Goal: Check status: Check status

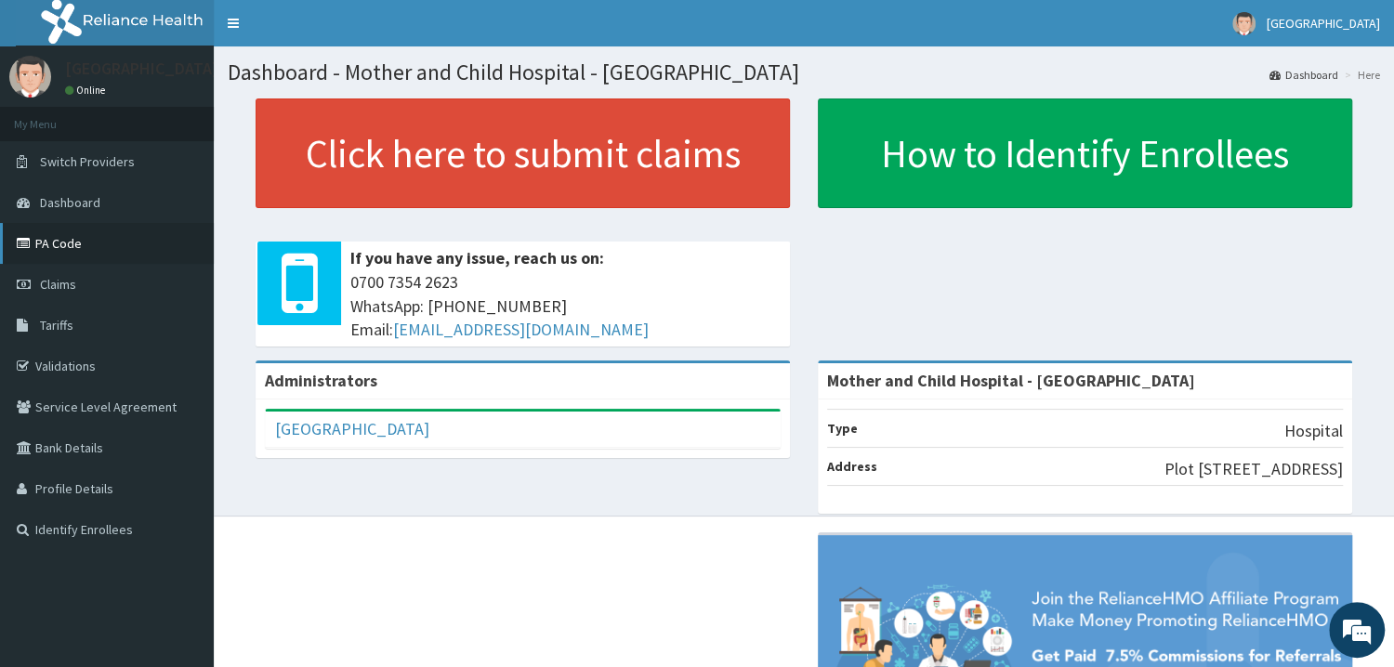
click at [56, 243] on link "PA Code" at bounding box center [107, 243] width 214 height 41
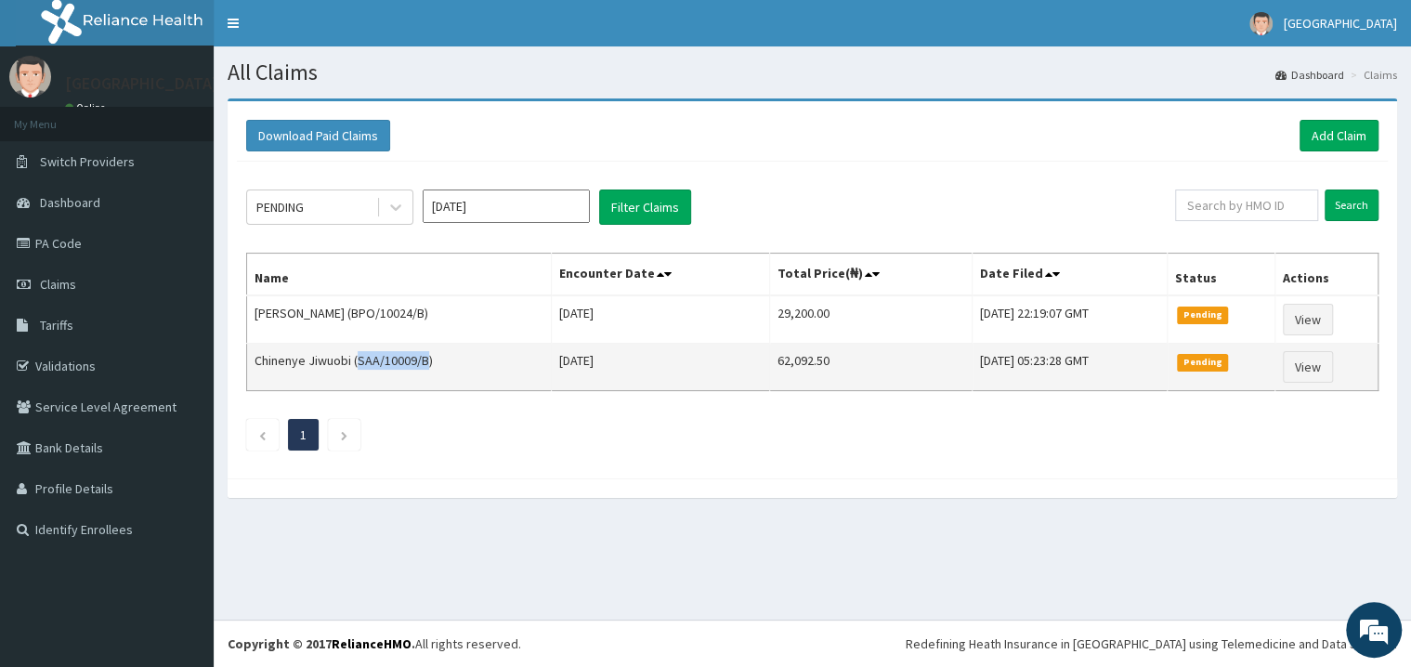
drag, startPoint x: 360, startPoint y: 361, endPoint x: 427, endPoint y: 374, distance: 68.9
click at [427, 374] on td "Chinenye Jiwuobi (SAA/10009/B)" at bounding box center [399, 367] width 305 height 47
copy td "SAA/10009/B"
click at [1318, 367] on link "View" at bounding box center [1308, 367] width 50 height 32
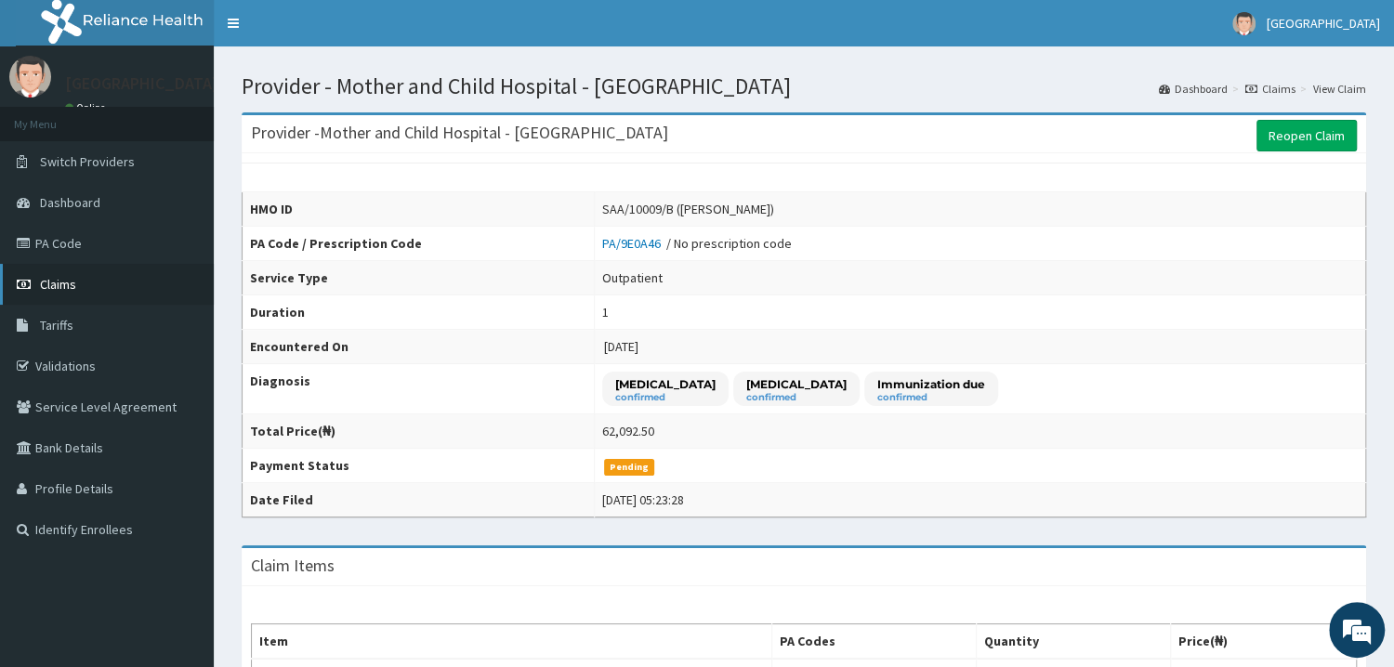
click at [60, 283] on span "Claims" at bounding box center [58, 284] width 36 height 17
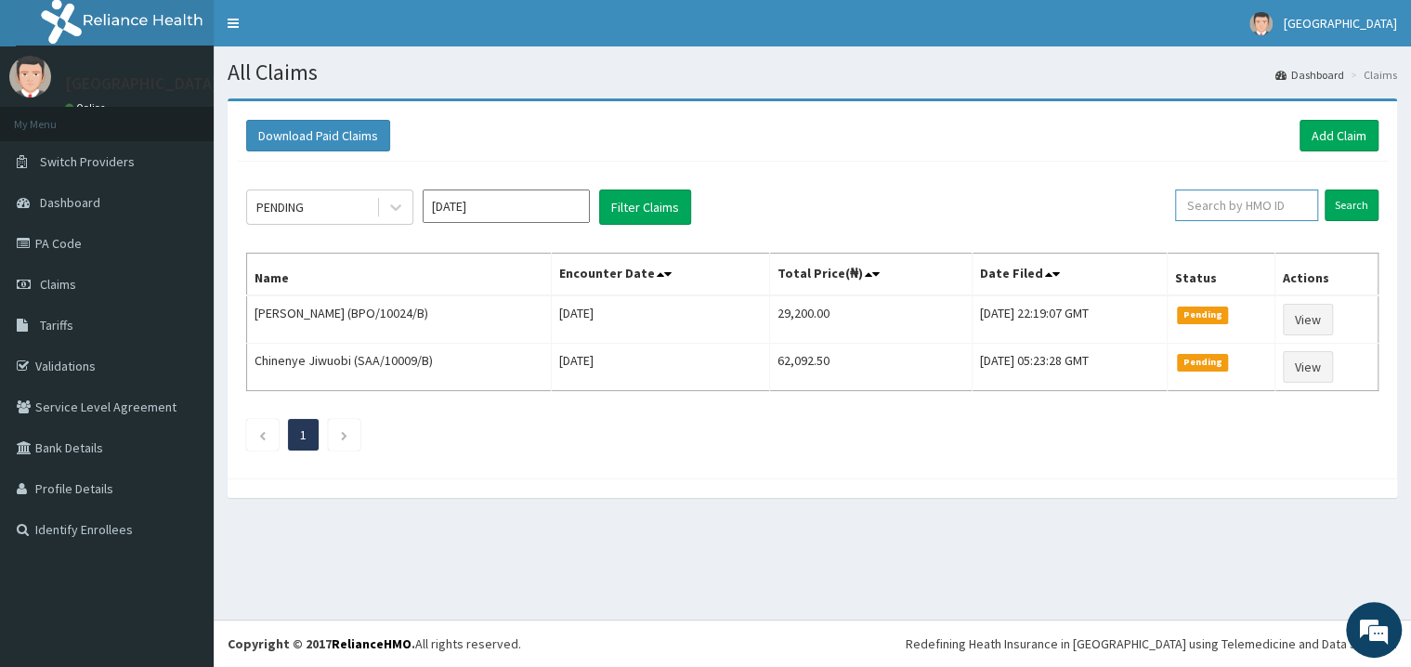
click at [1279, 199] on input "text" at bounding box center [1246, 206] width 143 height 32
paste input "SAA/10009/B"
type input "SAA/10009/B"
click at [1349, 206] on input "Search" at bounding box center [1352, 206] width 54 height 32
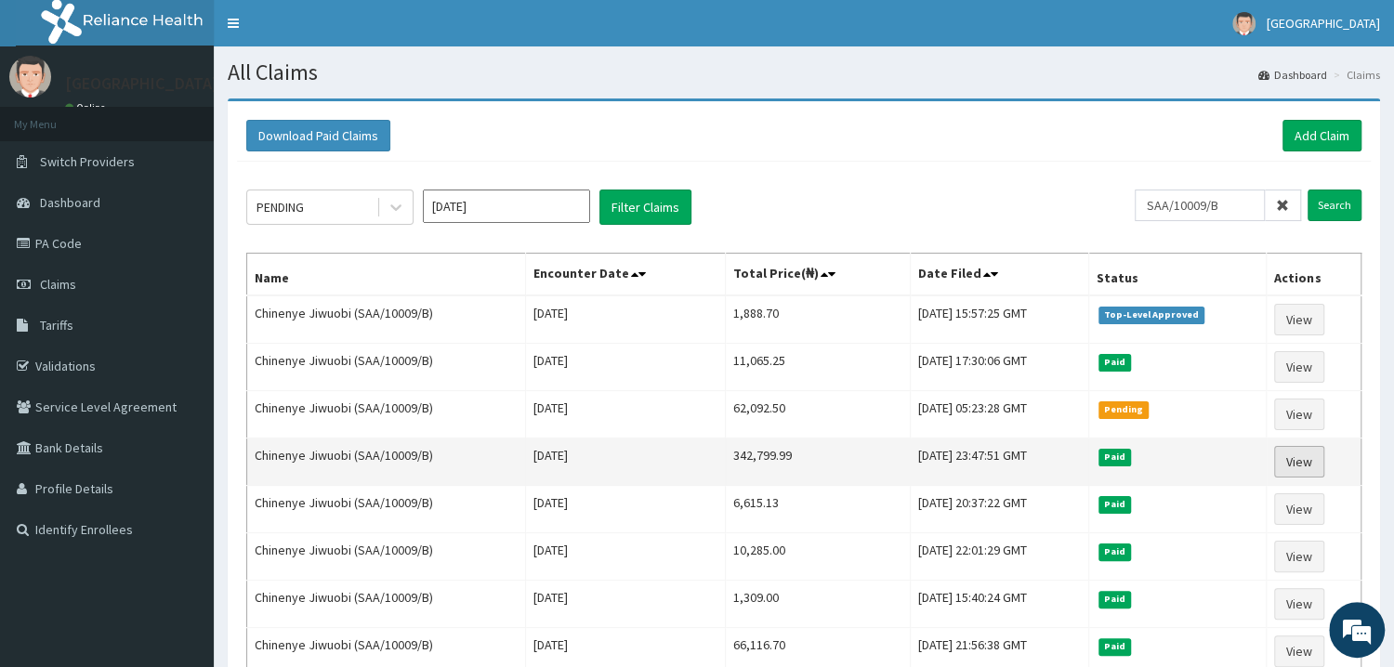
click at [1309, 468] on link "View" at bounding box center [1299, 462] width 50 height 32
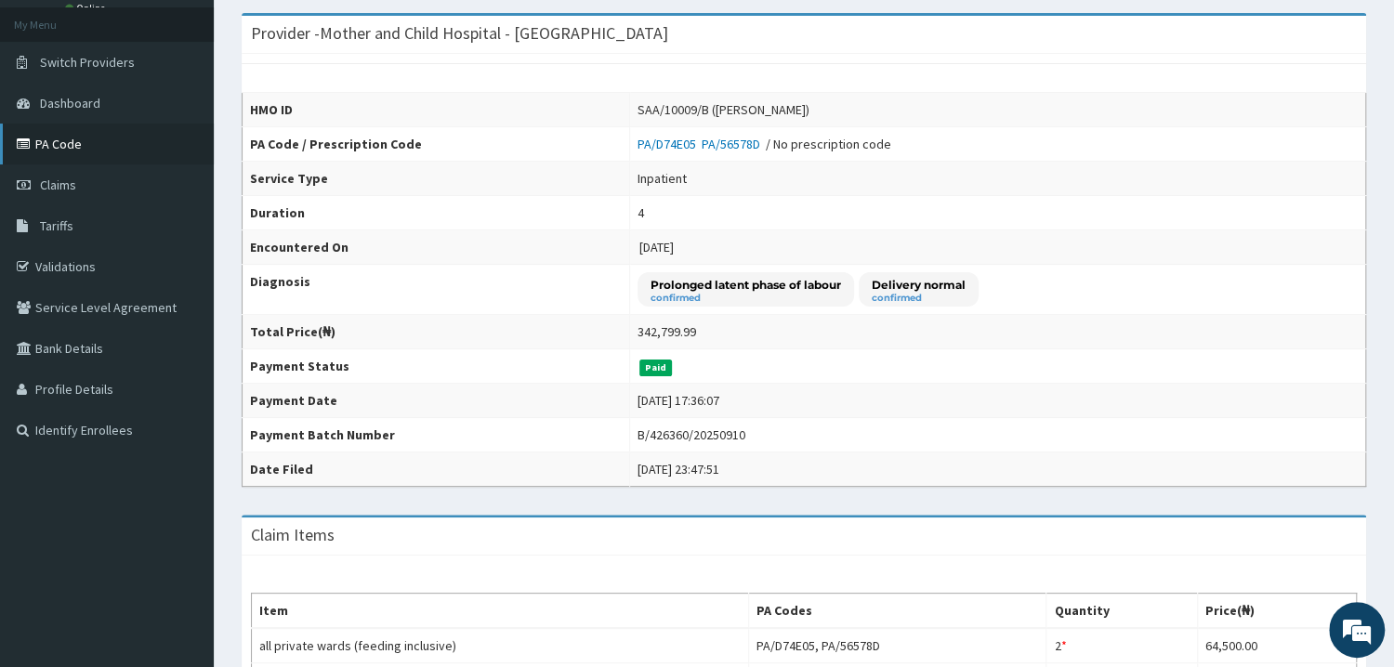
click at [62, 141] on link "PA Code" at bounding box center [107, 144] width 214 height 41
